Goal: Obtain resource: Download file/media

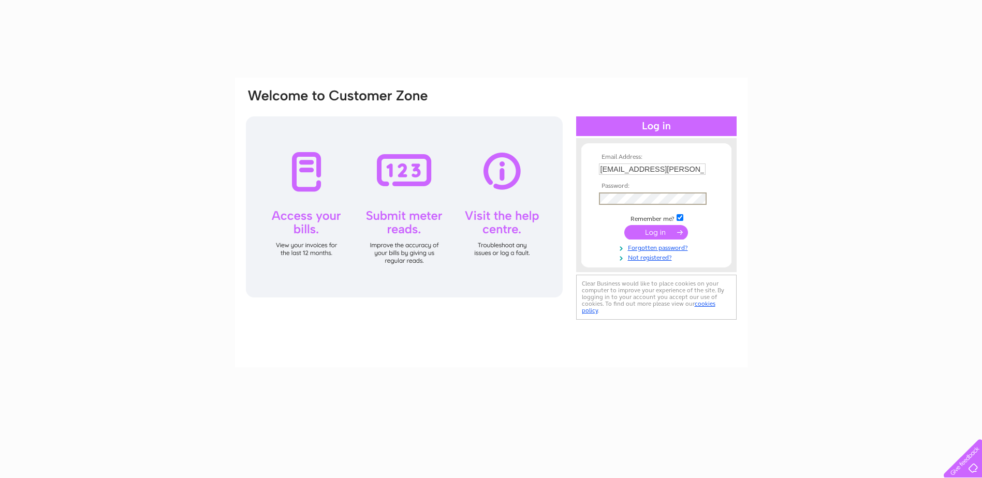
click at [588, 201] on form "Email Address: ali.tulloch@g-s.co.uk Password:" at bounding box center [656, 208] width 150 height 108
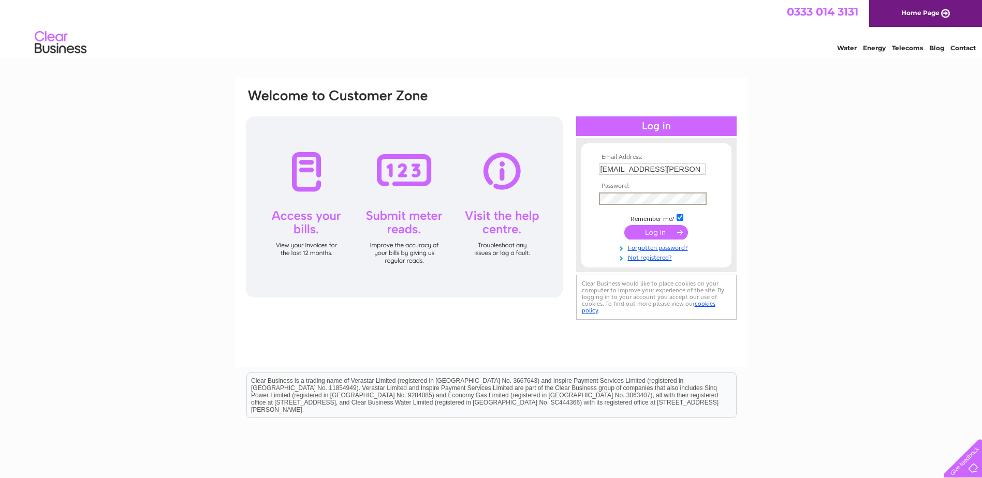
click at [559, 198] on div "Email Address: ali.tulloch@g-s.co.uk Password:" at bounding box center [491, 205] width 493 height 234
click at [719, 169] on form "Email Address: ali.tulloch@g-s.co.uk Password:" at bounding box center [656, 208] width 150 height 108
click at [665, 229] on input "submit" at bounding box center [656, 231] width 64 height 14
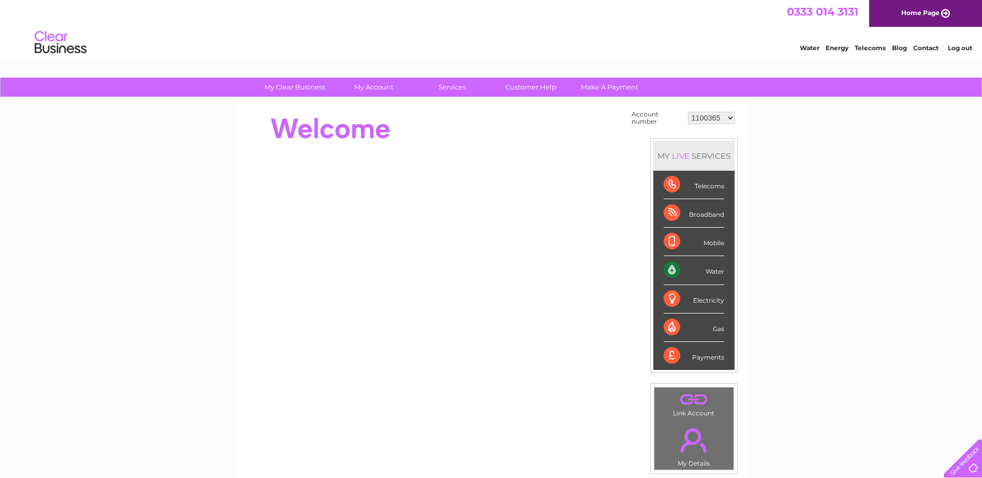
click at [709, 119] on select "1100365 1149722 30271160 30294404 30312961" at bounding box center [711, 118] width 47 height 12
click at [688, 112] on select "1100365 1149722 30271160 30294404 30312961" at bounding box center [711, 118] width 47 height 12
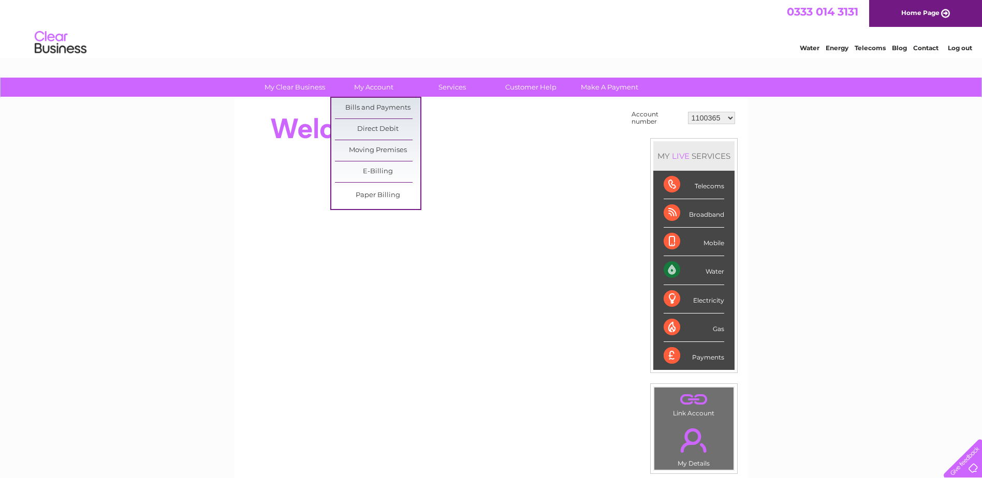
click at [376, 106] on link "Bills and Payments" at bounding box center [377, 108] width 85 height 21
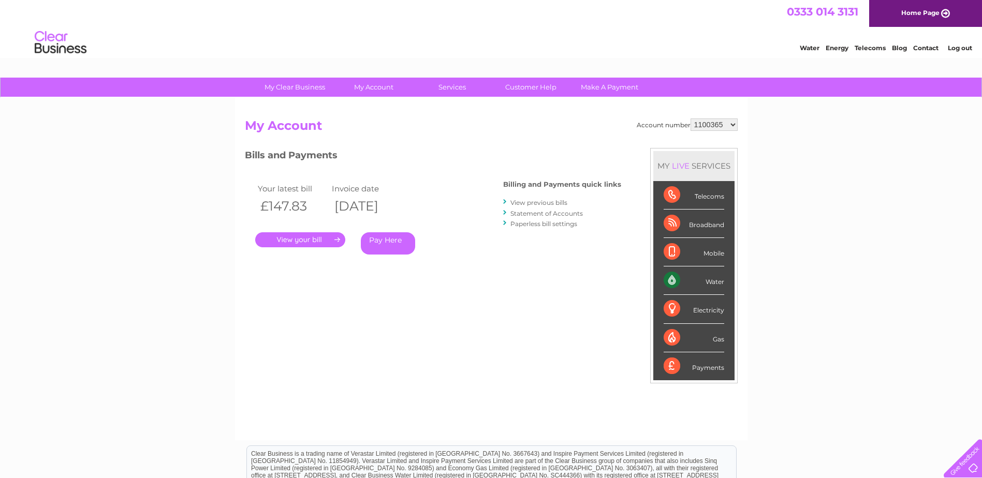
click at [290, 233] on link "." at bounding box center [300, 239] width 90 height 15
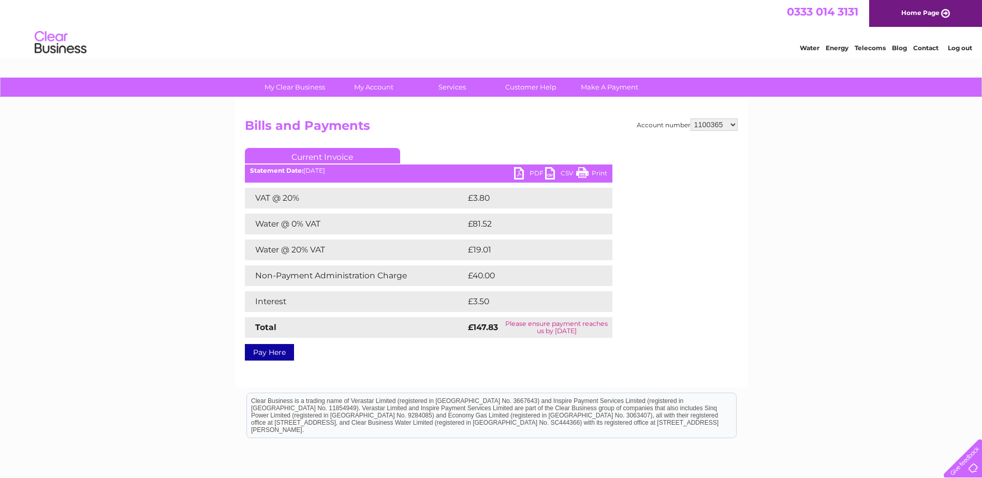
click at [520, 172] on link "PDF" at bounding box center [529, 174] width 31 height 15
click at [705, 123] on select "1100365 1149722 30271160 30294404 30312961" at bounding box center [713, 125] width 47 height 12
select select "1149722"
click at [690, 119] on select "1100365 1149722 30271160 30294404 30312961" at bounding box center [713, 125] width 47 height 12
click at [719, 124] on select "1100365 1149722 30271160 30294404 30312961" at bounding box center [713, 125] width 47 height 12
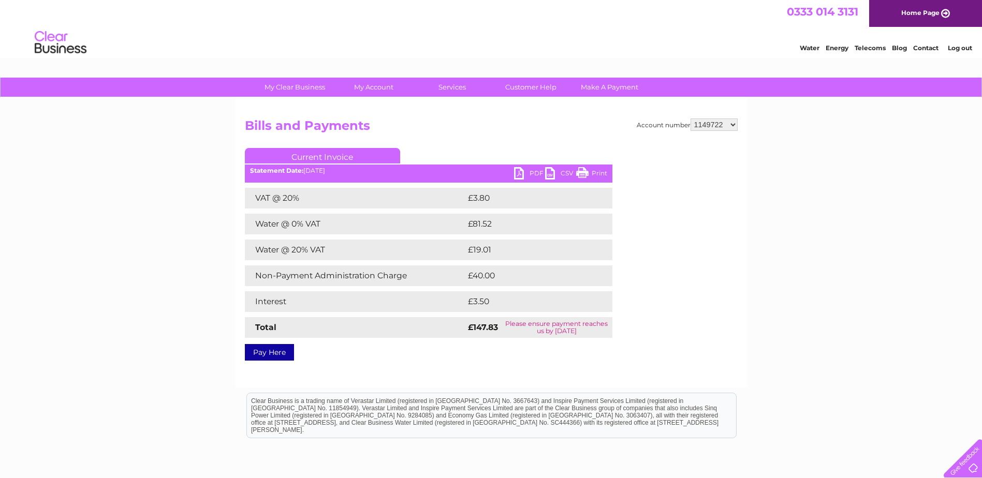
click at [690, 119] on select "1100365 1149722 30271160 30294404 30312961" at bounding box center [713, 125] width 47 height 12
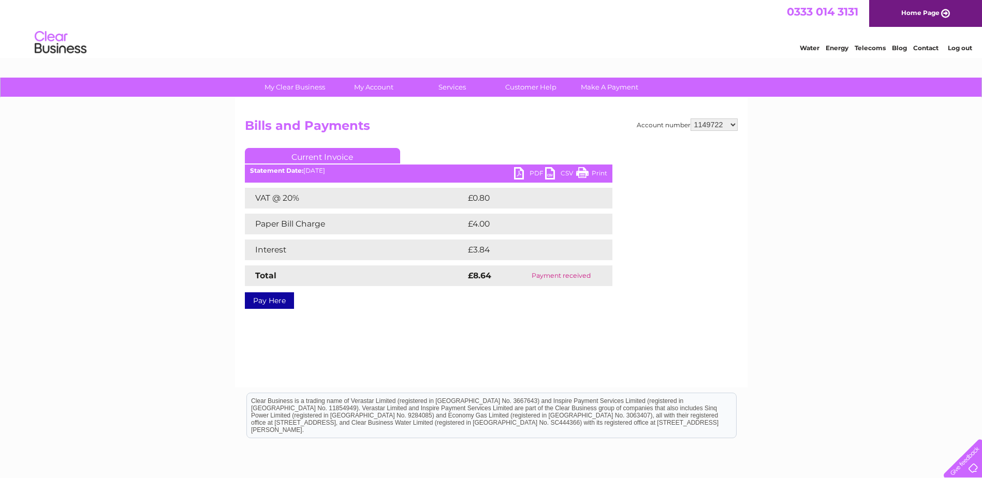
click at [717, 127] on select "1100365 1149722 30271160 30294404 30312961" at bounding box center [713, 125] width 47 height 12
select select "30271160"
click at [690, 119] on select "1100365 1149722 30271160 30294404 30312961" at bounding box center [713, 125] width 47 height 12
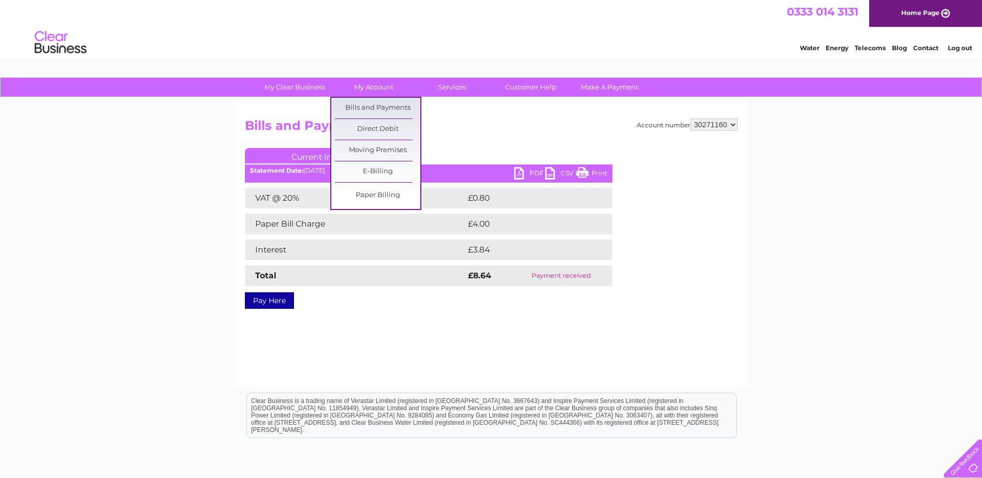
click at [366, 107] on link "Bills and Payments" at bounding box center [377, 108] width 85 height 21
click at [380, 112] on link "Bills and Payments" at bounding box center [377, 108] width 85 height 21
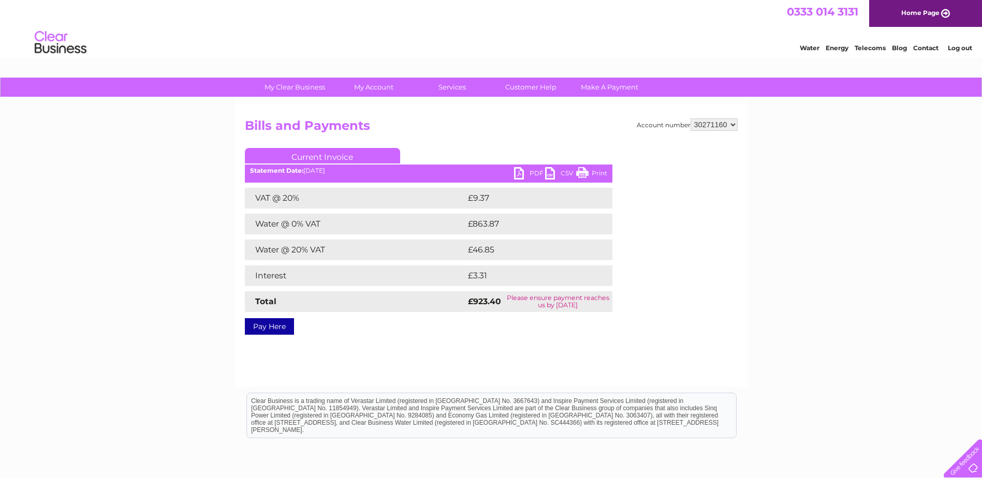
click at [520, 169] on link "PDF" at bounding box center [529, 174] width 31 height 15
click at [711, 124] on select "1100365 1149722 30271160 30294404 30312961" at bounding box center [713, 125] width 47 height 12
select select "30294404"
click at [690, 119] on select "1100365 1149722 30271160 30294404 30312961" at bounding box center [713, 125] width 47 height 12
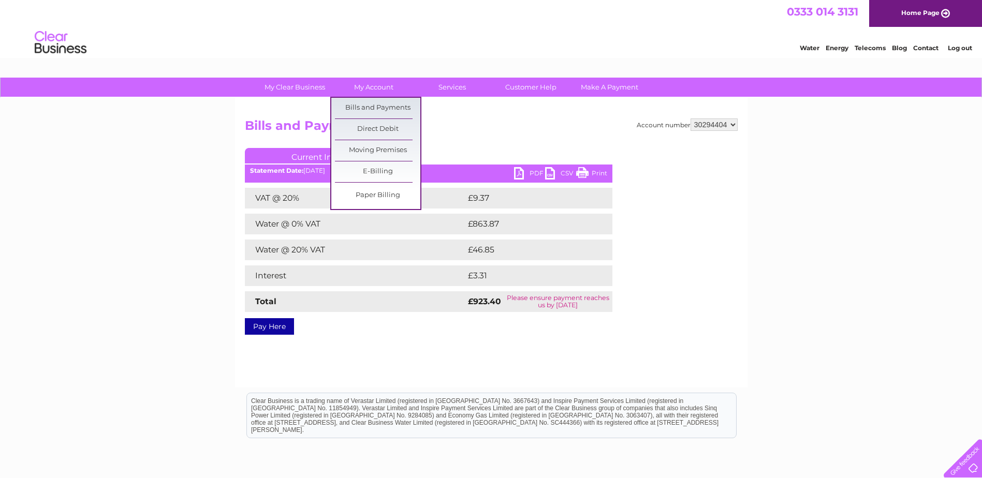
click at [378, 108] on link "Bills and Payments" at bounding box center [377, 108] width 85 height 21
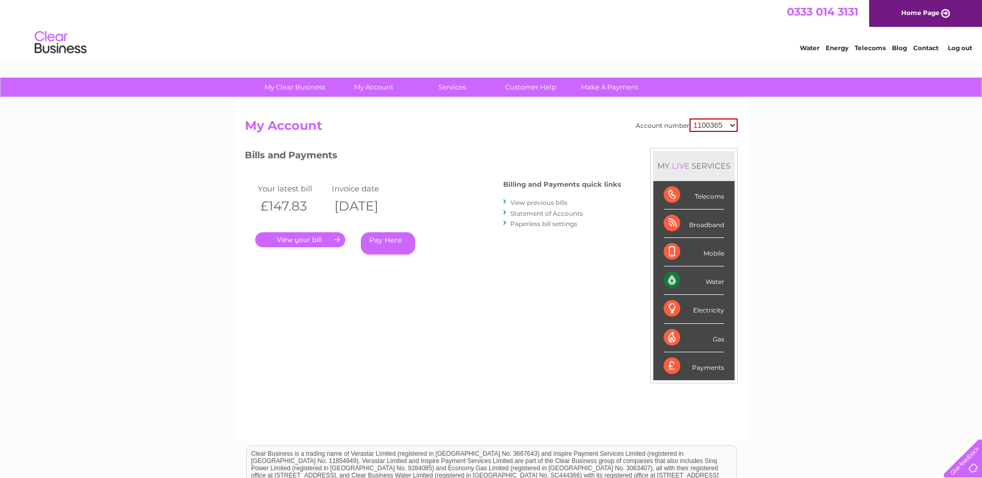
click at [287, 234] on link "." at bounding box center [300, 239] width 90 height 15
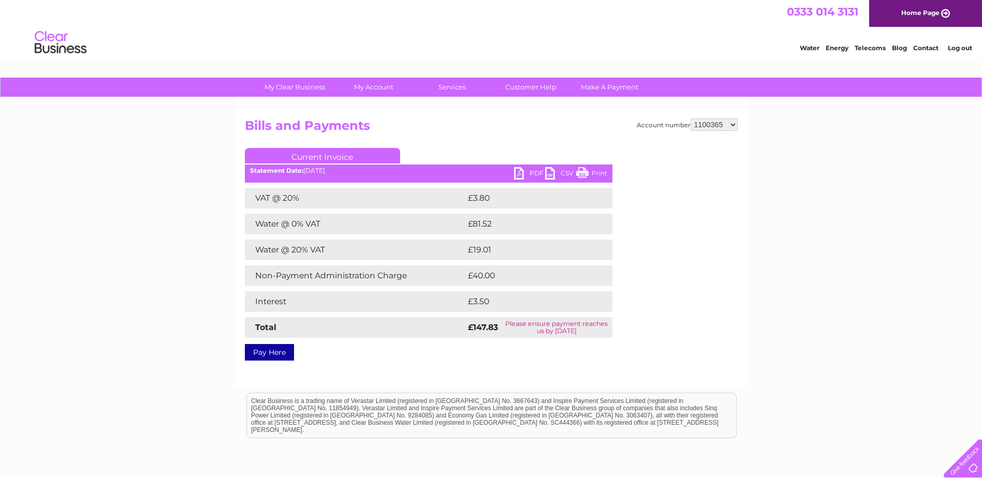
click at [518, 172] on link "PDF" at bounding box center [529, 174] width 31 height 15
click at [721, 121] on select "1100365 1149722 30271160 30294404 30312961" at bounding box center [713, 125] width 47 height 12
select select "30271160"
click at [690, 119] on select "1100365 1149722 30271160 30294404 30312961" at bounding box center [713, 125] width 47 height 12
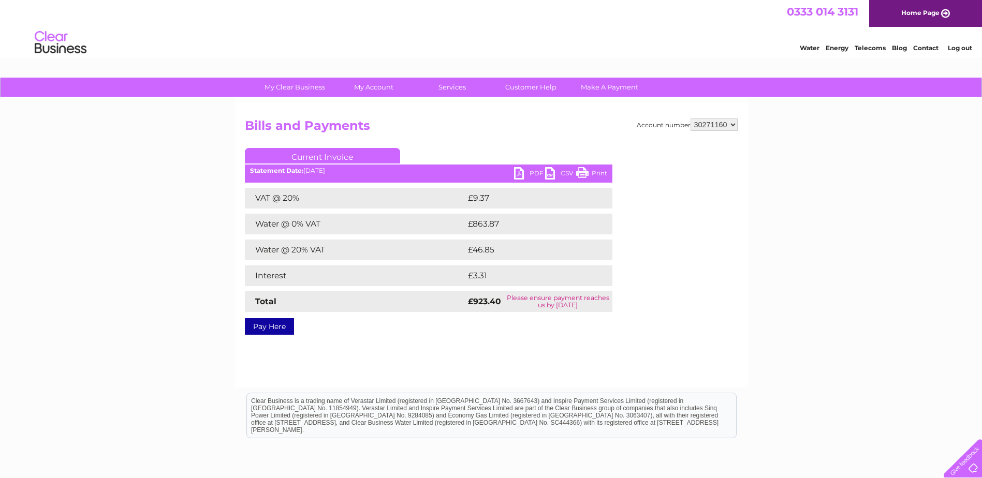
click at [716, 125] on select "1100365 1149722 30271160 30294404 30312961" at bounding box center [713, 125] width 47 height 12
select select "1149722"
click at [690, 119] on select "1100365 1149722 30271160 30294404 30312961" at bounding box center [713, 125] width 47 height 12
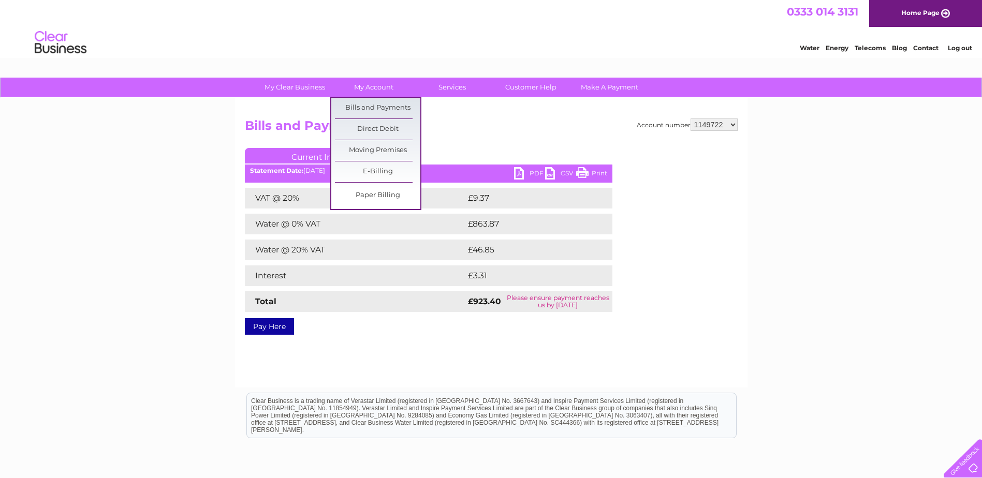
click at [365, 90] on link "My Account" at bounding box center [373, 87] width 85 height 19
click at [367, 108] on link "Bills and Payments" at bounding box center [377, 108] width 85 height 21
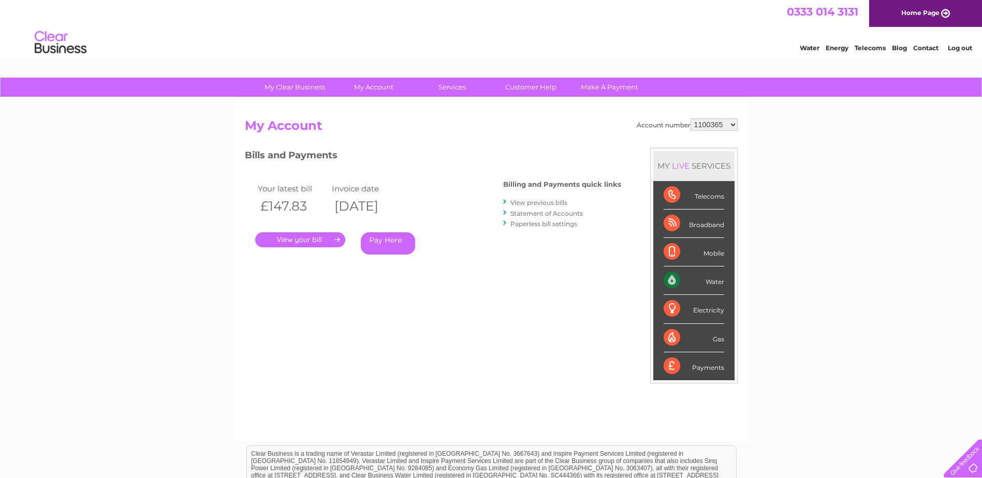
click at [716, 124] on select "1100365 1149722 30271160 30294404 30312961" at bounding box center [713, 125] width 47 height 12
select select "1149722"
click at [690, 119] on select "1100365 1149722 30271160 30294404 30312961" at bounding box center [713, 125] width 47 height 12
click at [712, 121] on select "1100365 1149722 30271160 30294404 30312961" at bounding box center [713, 125] width 47 height 12
select select "30294404"
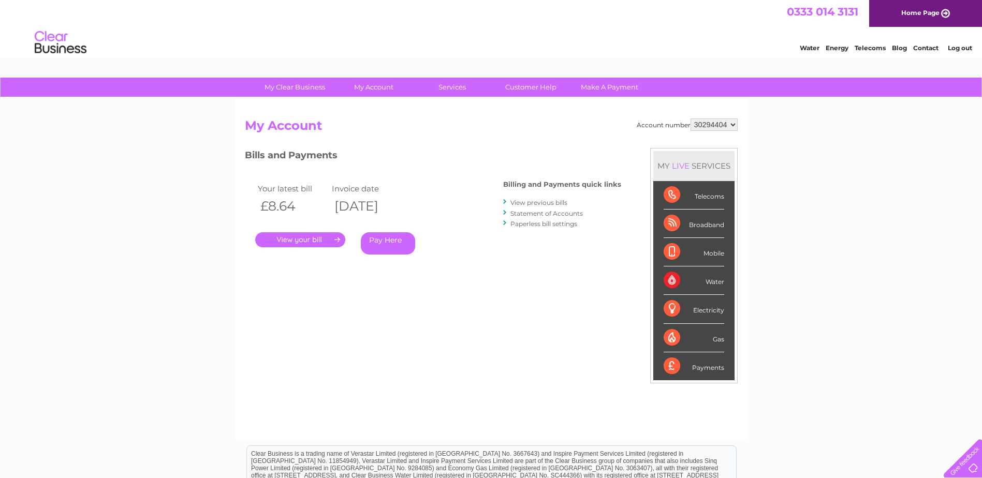
click at [690, 119] on select "1100365 1149722 30271160 30294404 30312961" at bounding box center [713, 125] width 47 height 12
click at [294, 236] on link "." at bounding box center [300, 239] width 90 height 15
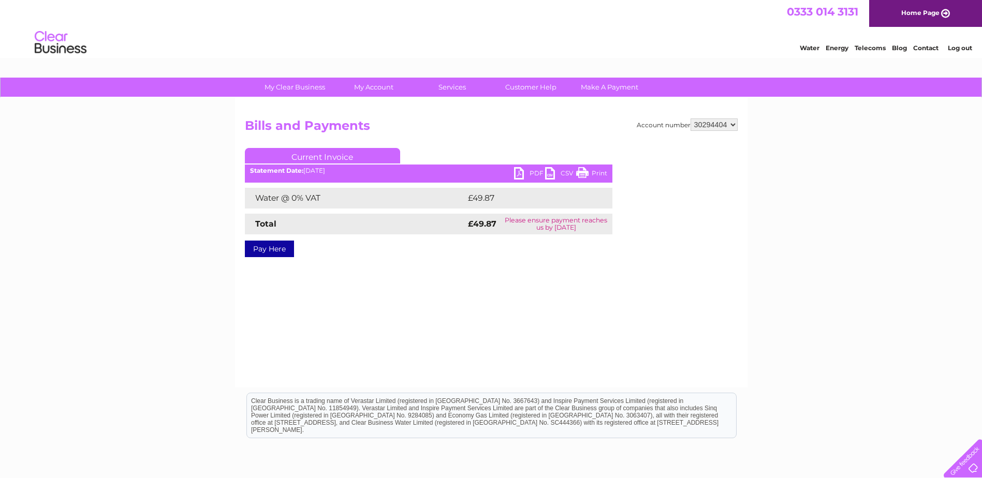
click at [517, 173] on link "PDF" at bounding box center [529, 174] width 31 height 15
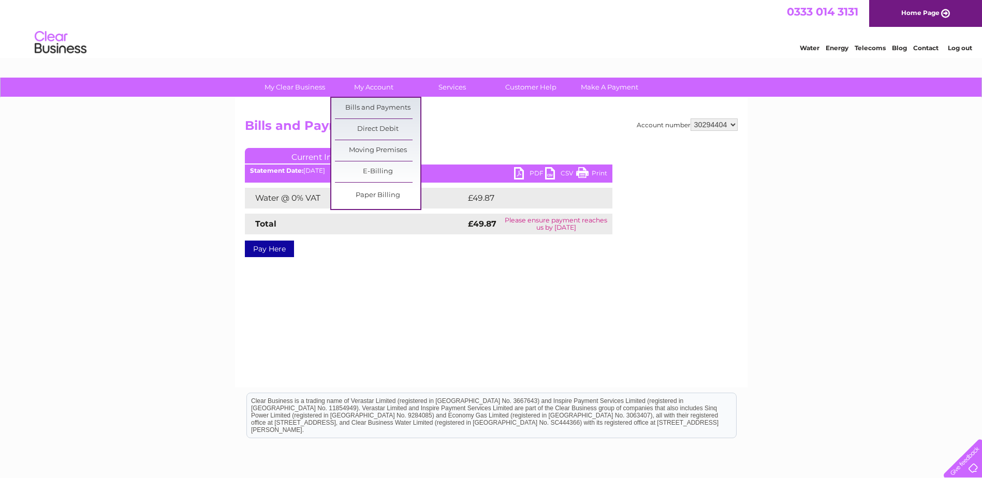
click at [355, 104] on link "Bills and Payments" at bounding box center [377, 108] width 85 height 21
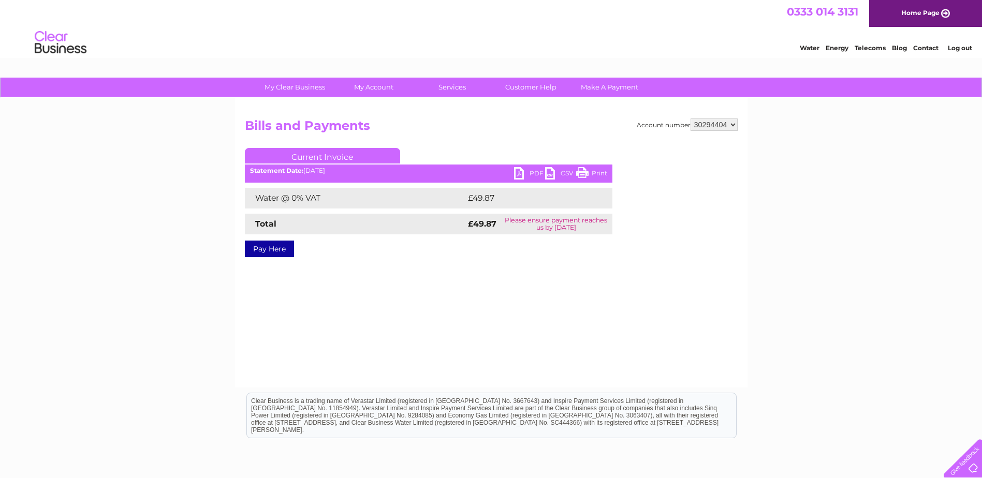
click at [722, 124] on select "1100365 1149722 30271160 30294404 30312961" at bounding box center [713, 125] width 47 height 12
select select "30312961"
click at [690, 119] on select "1100365 1149722 30271160 30294404 30312961" at bounding box center [713, 125] width 47 height 12
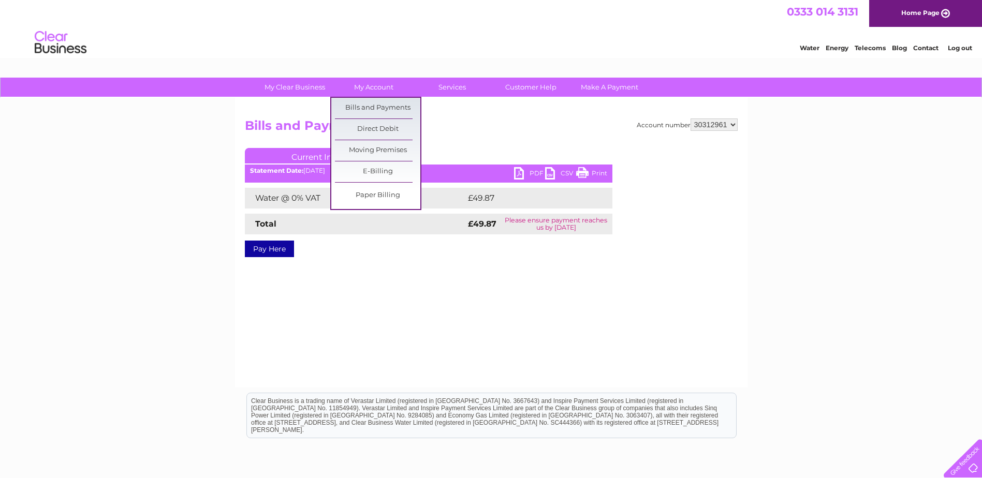
click at [371, 102] on link "Bills and Payments" at bounding box center [377, 108] width 85 height 21
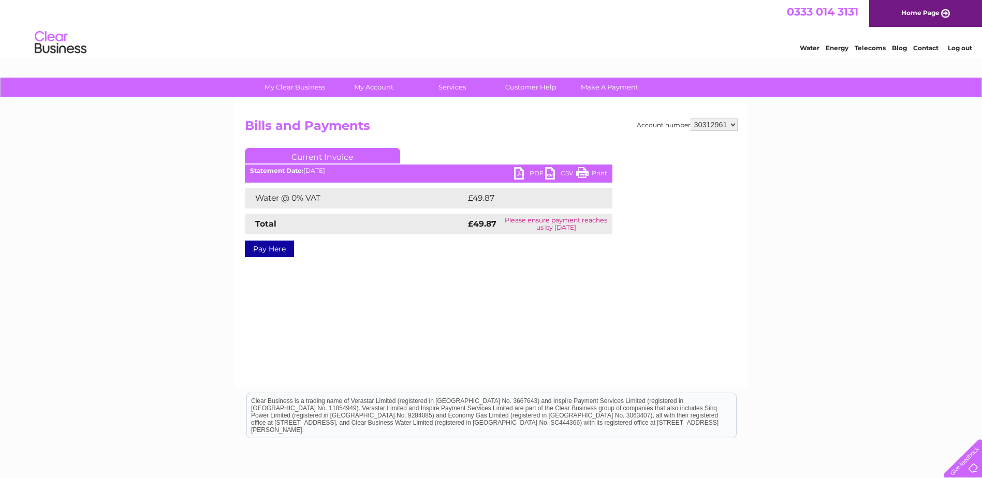
click at [703, 127] on select "1100365 1149722 30271160 30294404 30312961" at bounding box center [713, 125] width 47 height 12
click at [690, 119] on select "1100365 1149722 30271160 30294404 30312961" at bounding box center [713, 125] width 47 height 12
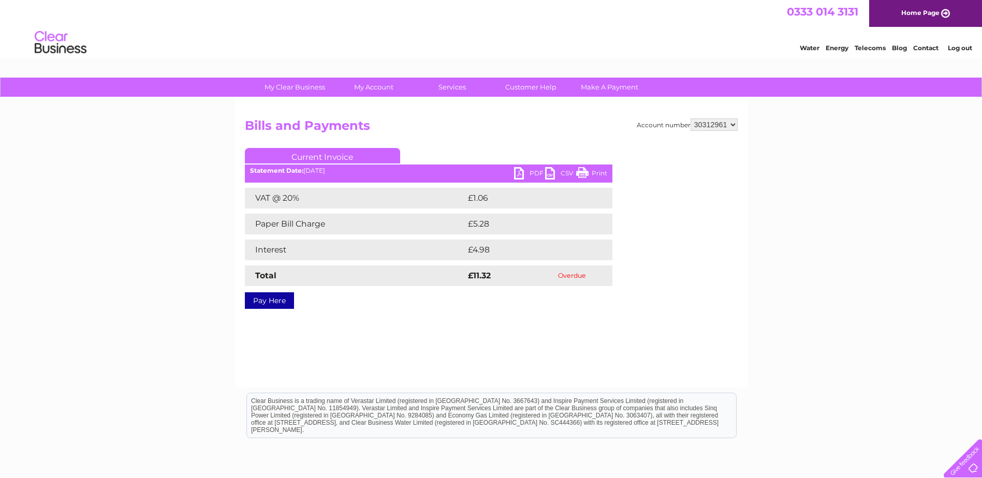
click at [524, 171] on link "PDF" at bounding box center [529, 174] width 31 height 15
